Goal: Use online tool/utility: Utilize a website feature to perform a specific function

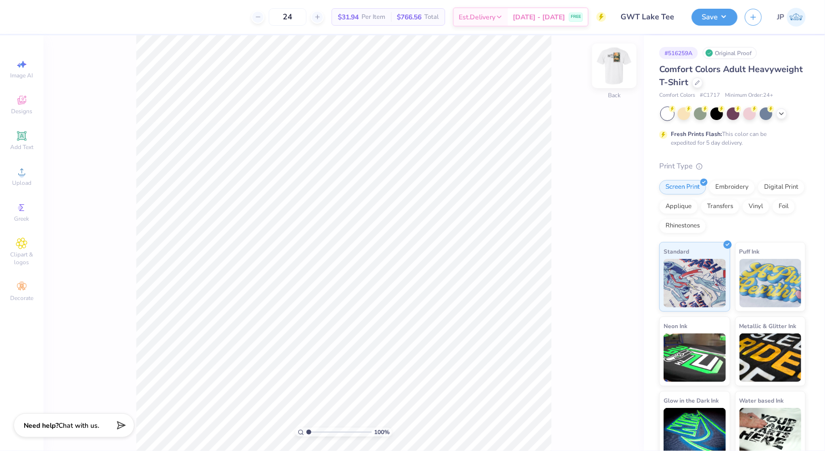
click at [621, 71] on img at bounding box center [614, 65] width 39 height 39
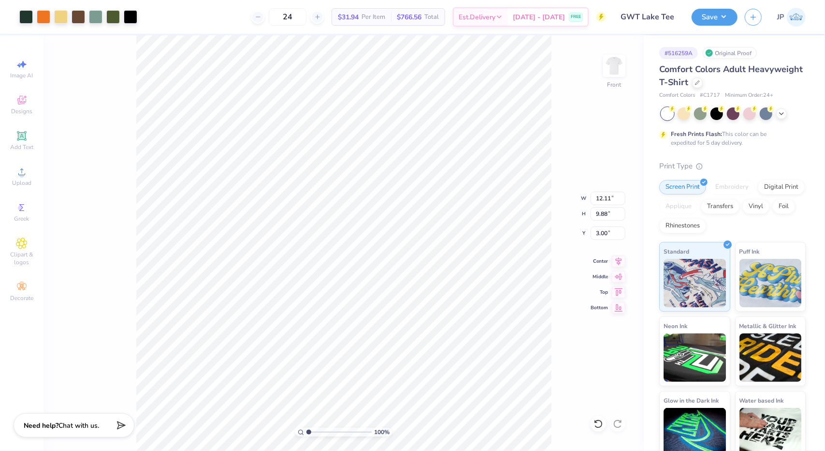
type input "12.11"
type input "9.88"
type input "13.49"
type input "11.01"
click at [618, 261] on icon at bounding box center [619, 260] width 14 height 12
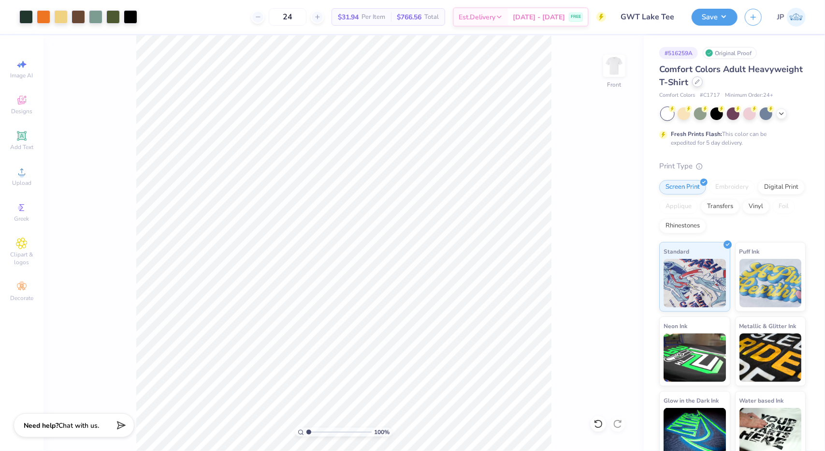
click at [700, 83] on icon at bounding box center [697, 81] width 5 height 5
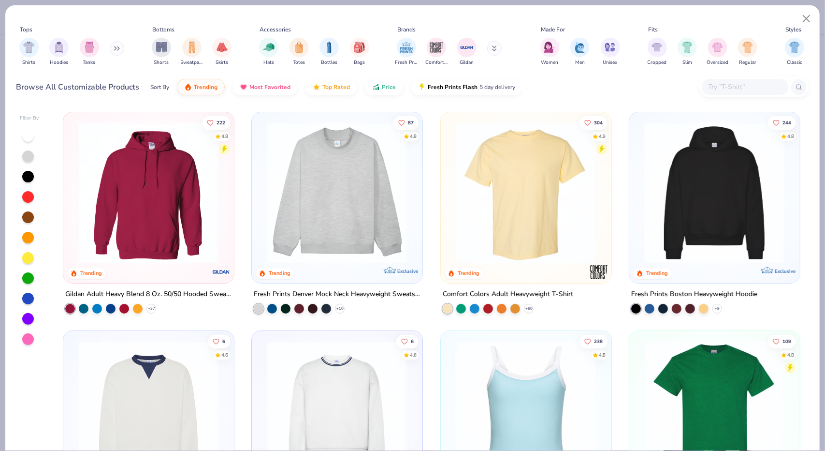
click at [722, 84] on input "text" at bounding box center [745, 86] width 74 height 11
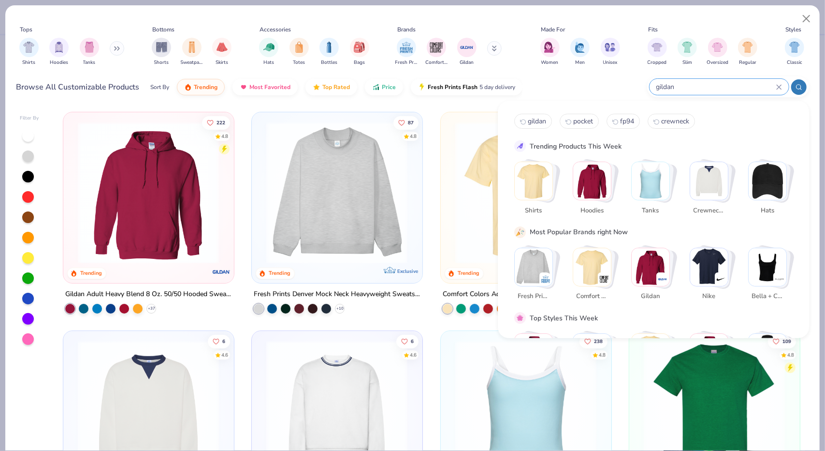
type input "gildan"
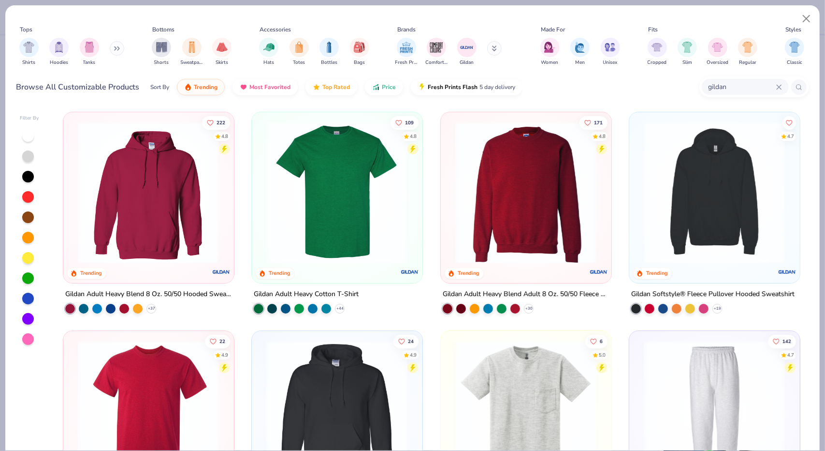
click at [525, 181] on img at bounding box center [526, 193] width 151 height 142
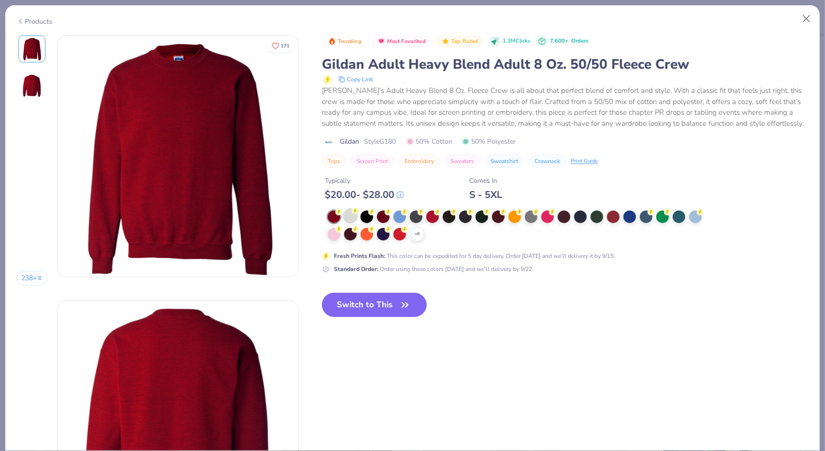
click at [349, 215] on div at bounding box center [350, 215] width 13 height 13
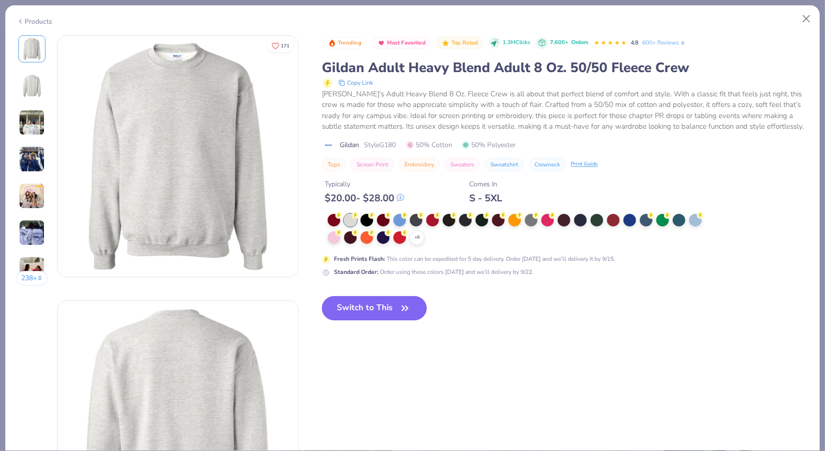
click at [375, 306] on button "Switch to This" at bounding box center [374, 308] width 105 height 24
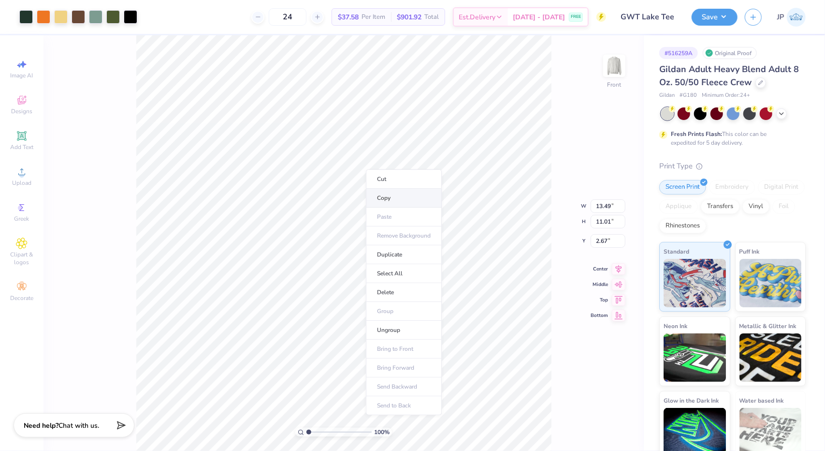
click at [398, 196] on li "Copy" at bounding box center [404, 198] width 76 height 19
click at [614, 66] on img at bounding box center [614, 65] width 39 height 39
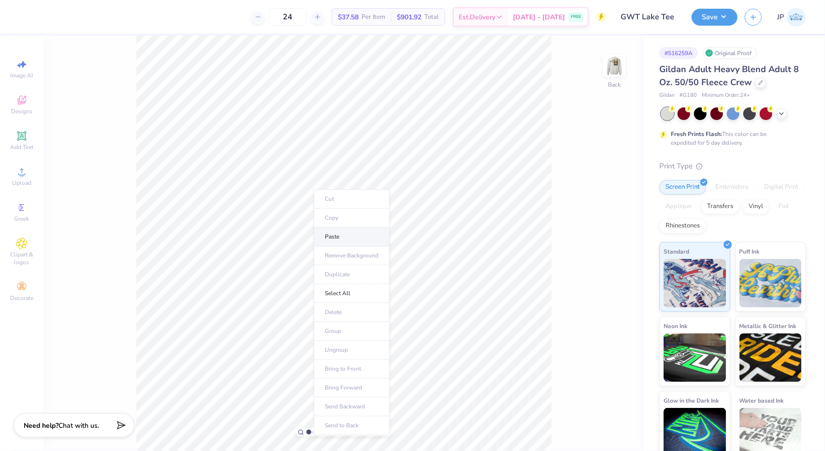
click at [358, 233] on li "Paste" at bounding box center [352, 236] width 76 height 19
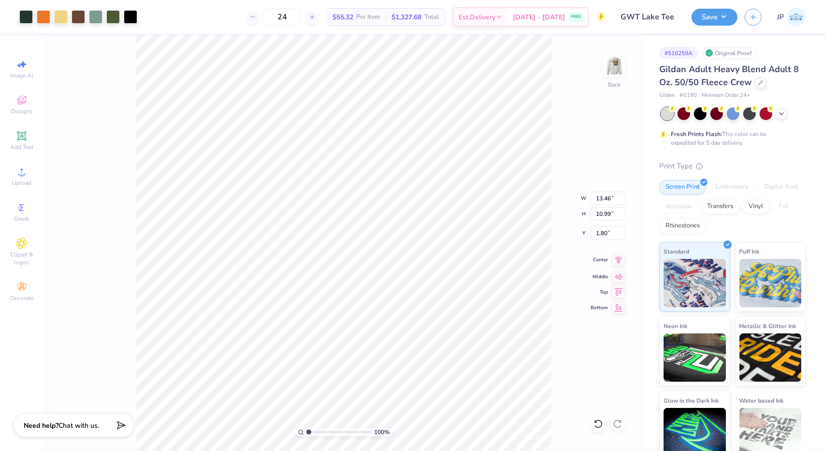
click at [614, 264] on icon at bounding box center [619, 260] width 14 height 12
type input "10.02"
type input "8.17"
type input "2.23"
type input "10.55"
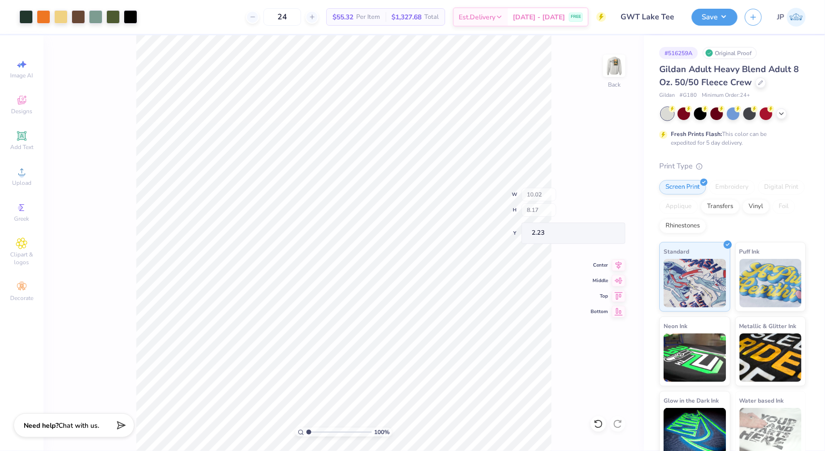
type input "9.17"
type input "2.22"
click at [602, 420] on icon at bounding box center [599, 424] width 10 height 10
